Goal: Register for event/course

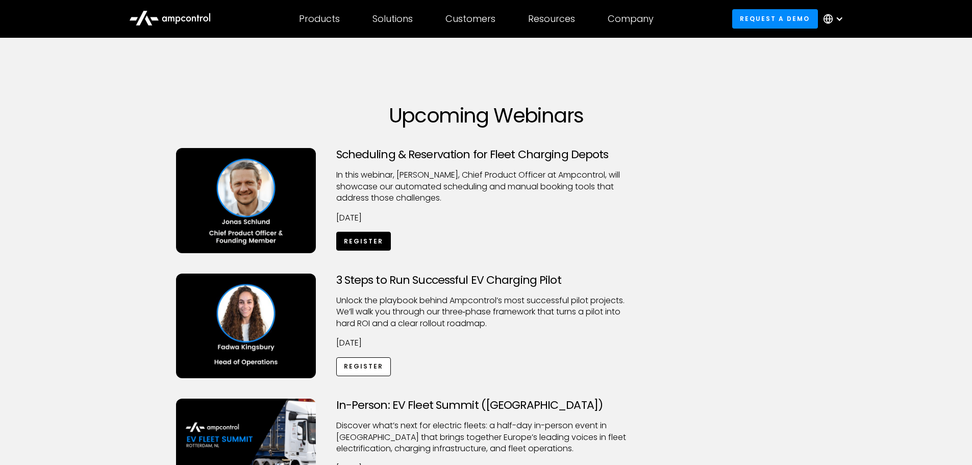
click at [368, 248] on link "Register" at bounding box center [363, 241] width 55 height 19
click at [358, 367] on link "Register" at bounding box center [363, 366] width 55 height 19
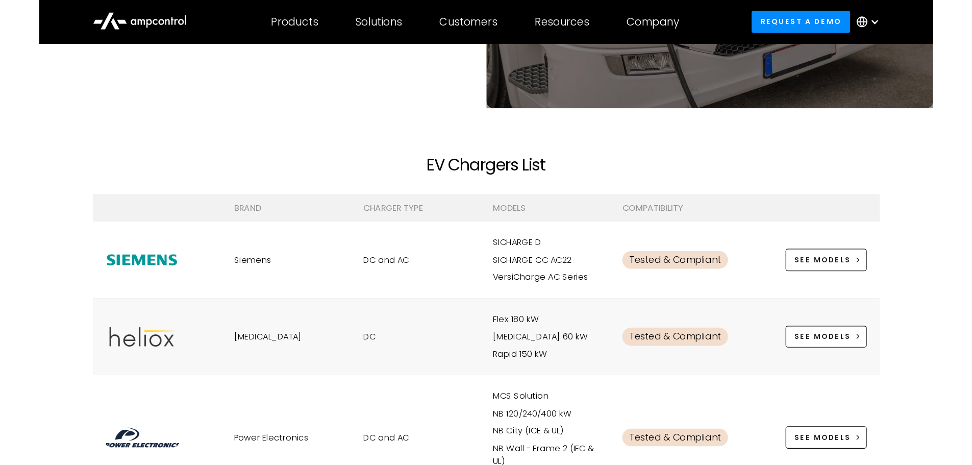
scroll to position [255, 0]
